Goal: Use online tool/utility: Use online tool/utility

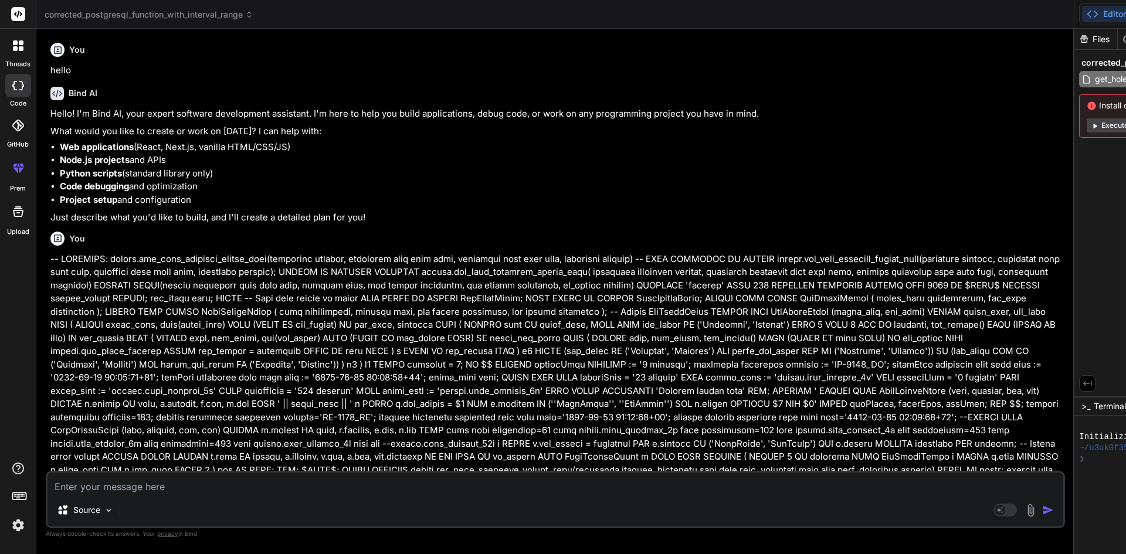
scroll to position [0, 444]
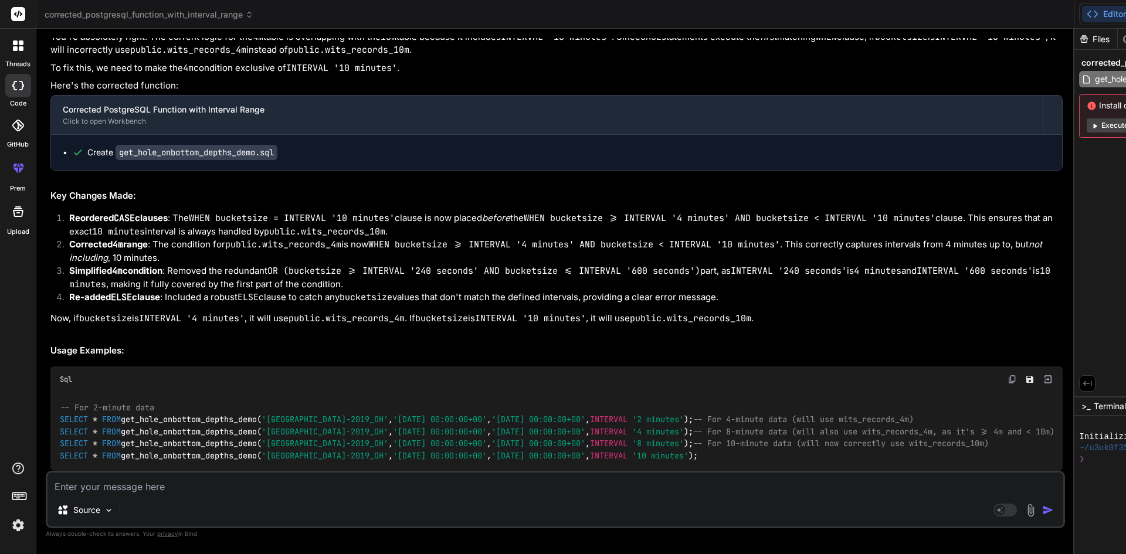
type textarea "-- Insert WitsRecordTimes based on bucketsize CASE WHEN (bucketsize >= INTERVAL…"
type textarea "x"
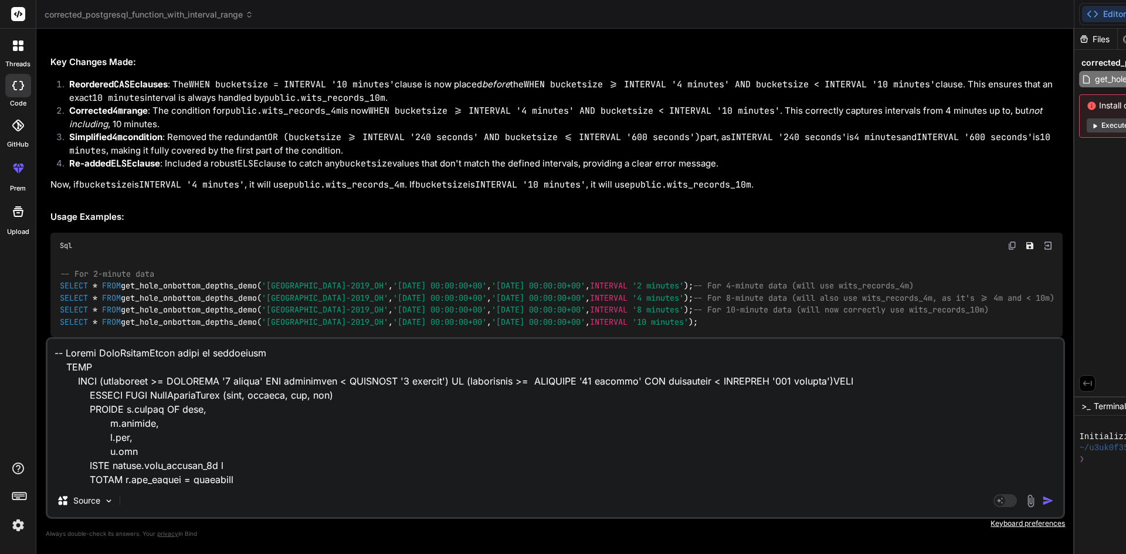
scroll to position [620, 0]
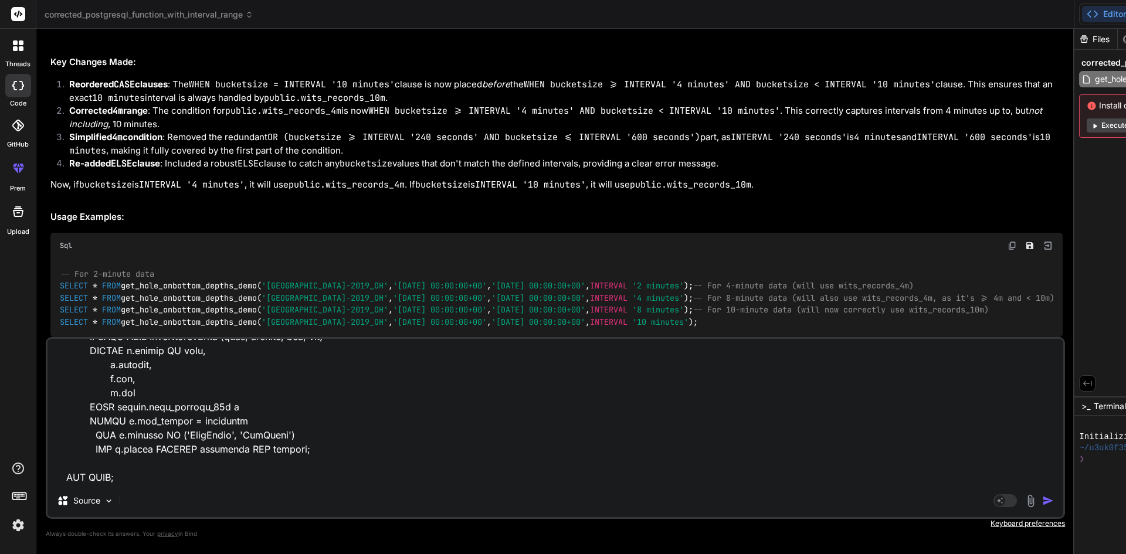
type textarea "-- Insert WitsRecordTimes based on bucketsize CASE WHEN (bucketsize >= INTERVAL…"
type textarea "x"
type textarea "-- Insert WitsRecordTimes based on bucketsize CASE WHEN (bucketsize >= INTERVAL…"
type textarea "x"
type textarea "-- Insert WitsRecordTimes based on bucketsize CASE WHEN (bucketsize >= INTERVAL…"
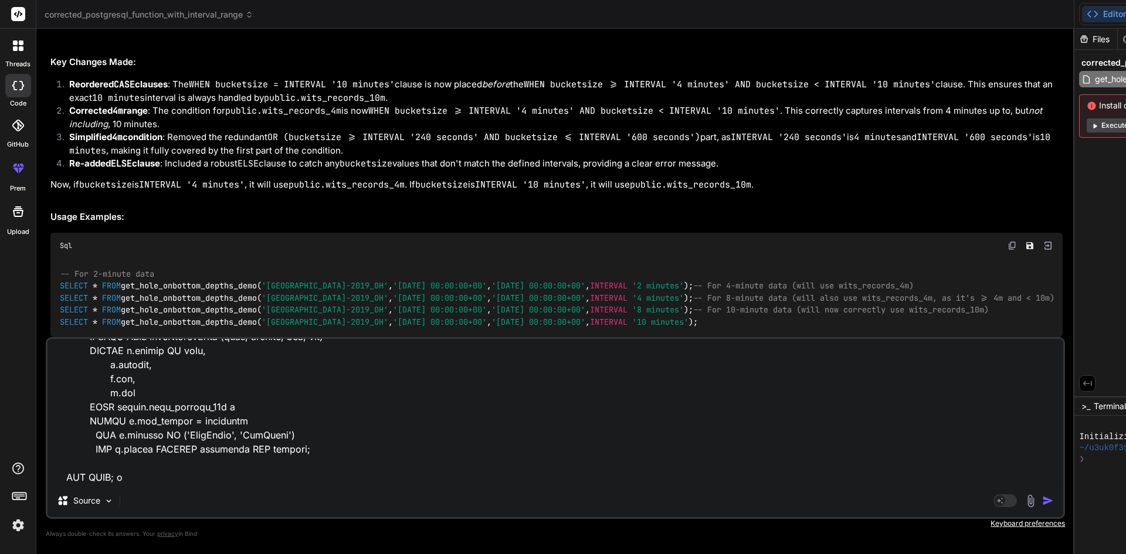
type textarea "x"
type textarea "-- Insert WitsRecordTimes based on bucketsize CASE WHEN (bucketsize >= INTERVAL…"
type textarea "x"
type textarea "-- Insert WitsRecordTimes based on bucketsize CASE WHEN (bucketsize >= INTERVAL…"
type textarea "x"
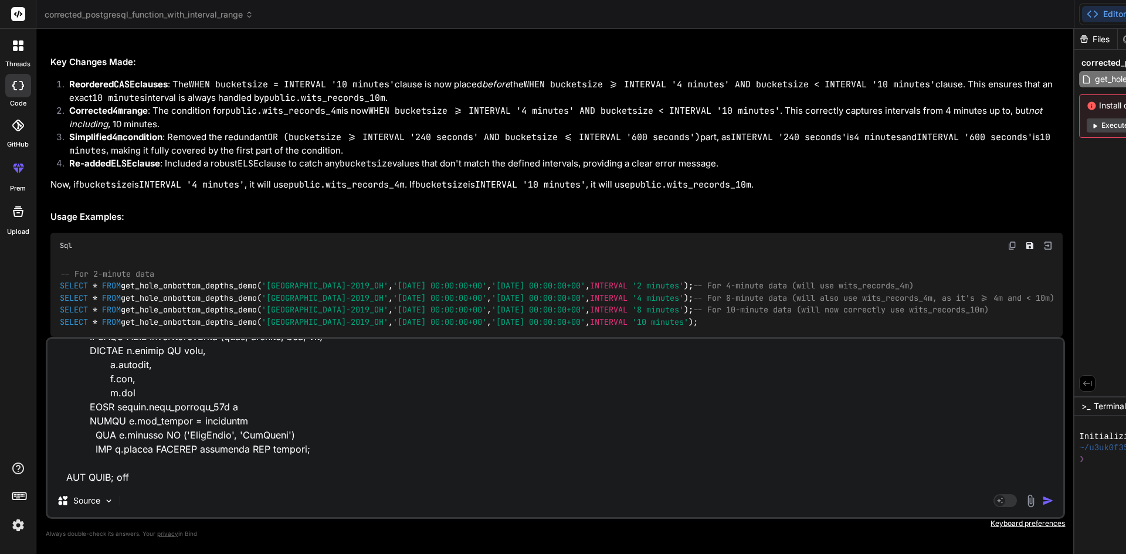
type textarea "-- Insert WitsRecordTimes based on bucketsize CASE WHEN (bucketsize >= INTERVAL…"
type textarea "x"
type textarea "-- Insert WitsRecordTimes based on bucketsize CASE WHEN (bucketsize >= INTERVAL…"
type textarea "x"
type textarea "-- Insert WitsRecordTimes based on bucketsize CASE WHEN (bucketsize >= INTERVAL…"
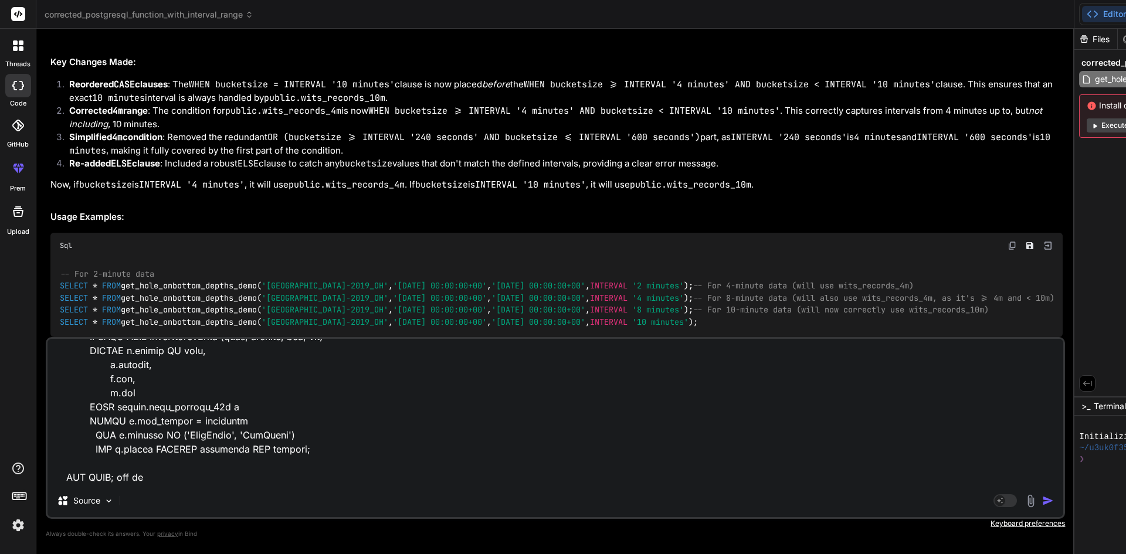
type textarea "x"
type textarea "-- Insert WitsRecordTimes based on bucketsize CASE WHEN (bucketsize >= INTERVAL…"
type textarea "x"
type textarea "-- Insert WitsRecordTimes based on bucketsize CASE WHEN (bucketsize >= INTERVAL…"
type textarea "x"
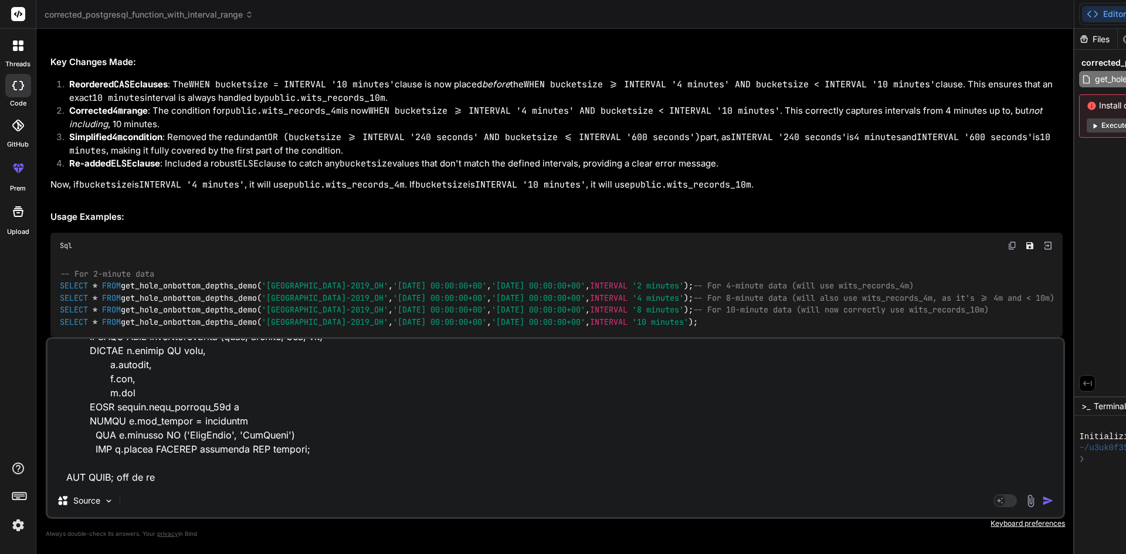
type textarea "-- Insert WitsRecordTimes based on bucketsize CASE WHEN (bucketsize >= INTERVAL…"
type textarea "x"
type textarea "-- Insert WitsRecordTimes based on bucketsize CASE WHEN (bucketsize >= INTERVAL…"
type textarea "x"
type textarea "-- Insert WitsRecordTimes based on bucketsize CASE WHEN (bucketsize >= INTERVAL…"
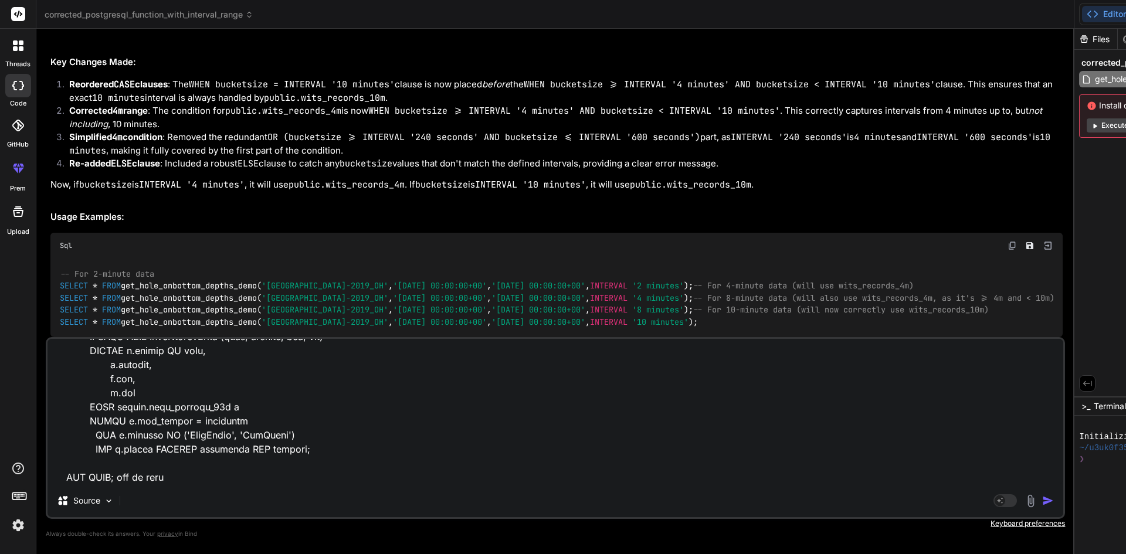
type textarea "x"
type textarea "-- Insert WitsRecordTimes based on bucketsize CASE WHEN (bucketsize >= INTERVAL…"
type textarea "x"
type textarea "-- Insert WitsRecordTimes based on bucketsize CASE WHEN (bucketsize >= INTERVAL…"
type textarea "x"
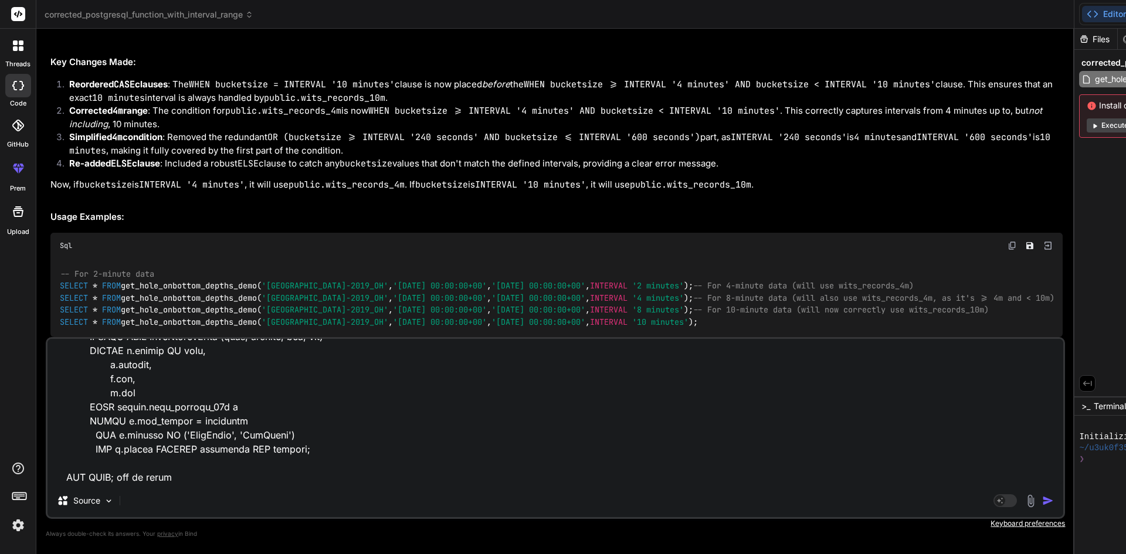
type textarea "-- Insert WitsRecordTimes based on bucketsize CASE WHEN (bucketsize >= INTERVAL…"
type textarea "x"
type textarea "-- Insert WitsRecordTimes based on bucketsize CASE WHEN (bucketsize >= INTERVAL…"
type textarea "x"
type textarea "-- Insert WitsRecordTimes based on bucketsize CASE WHEN (bucketsize >= INTERVAL…"
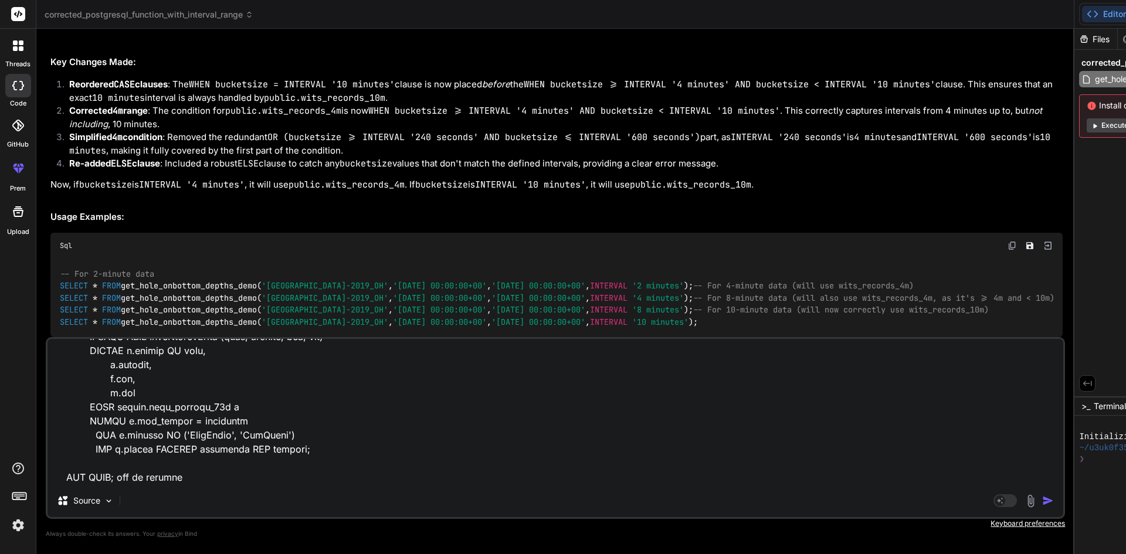
type textarea "x"
type textarea "-- Insert WitsRecordTimes based on bucketsize CASE WHEN (bucketsize >= INTERVAL…"
type textarea "x"
